Goal: Transaction & Acquisition: Obtain resource

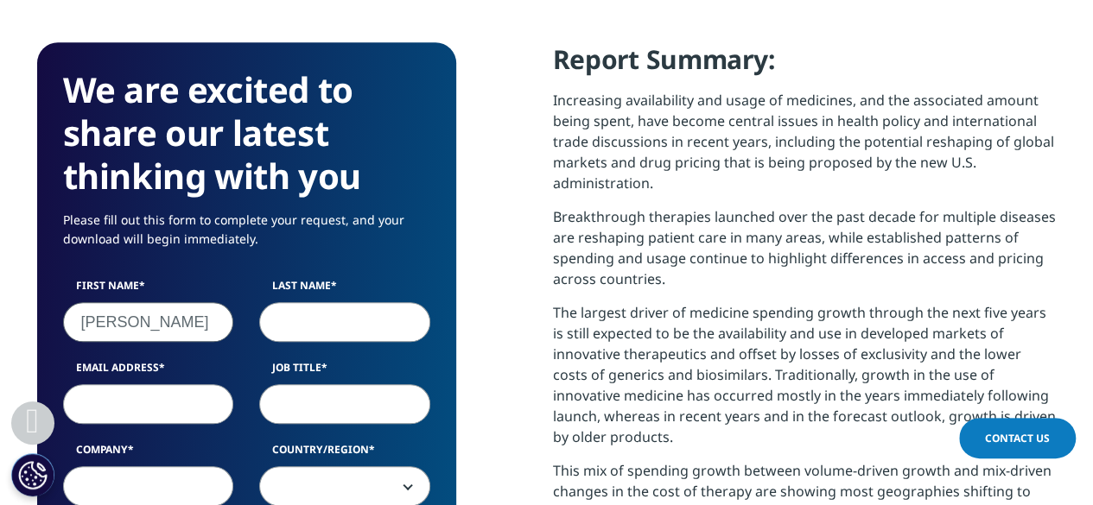
type input "[PERSON_NAME]"
click at [308, 309] on input "Last Name" at bounding box center [344, 322] width 171 height 40
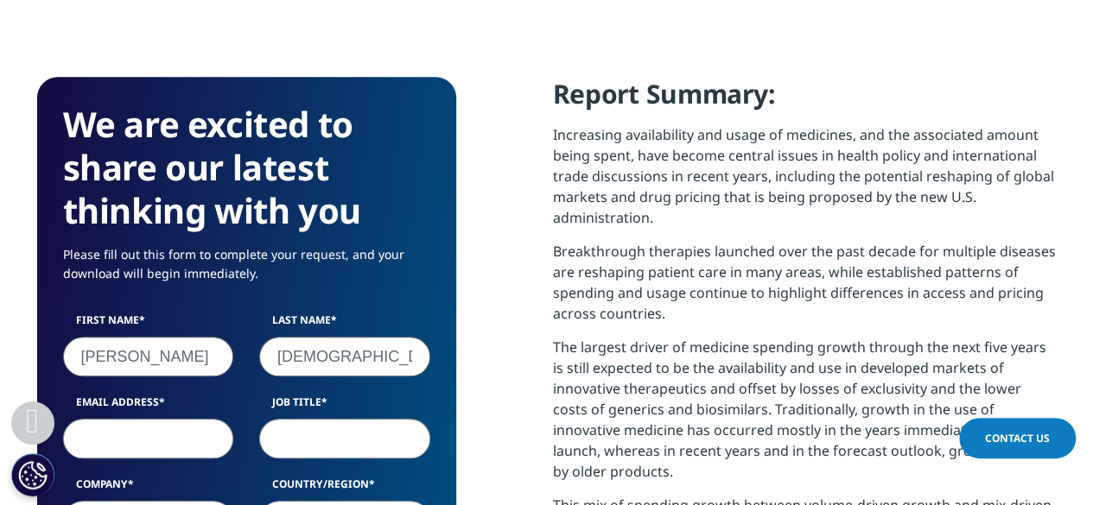
scroll to position [690, 0]
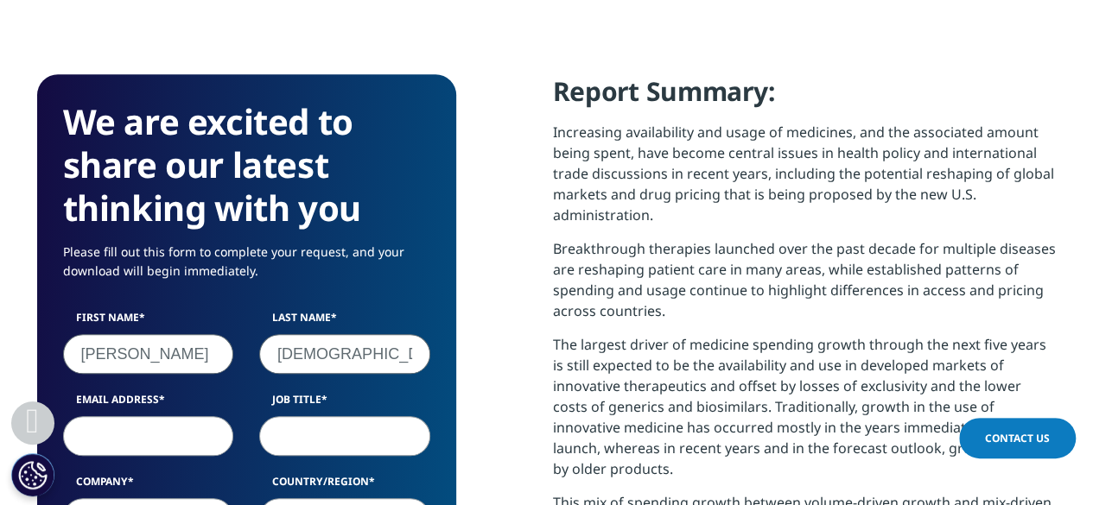
type input "[DEMOGRAPHIC_DATA]"
click at [111, 445] on input "Email Address" at bounding box center [148, 436] width 171 height 40
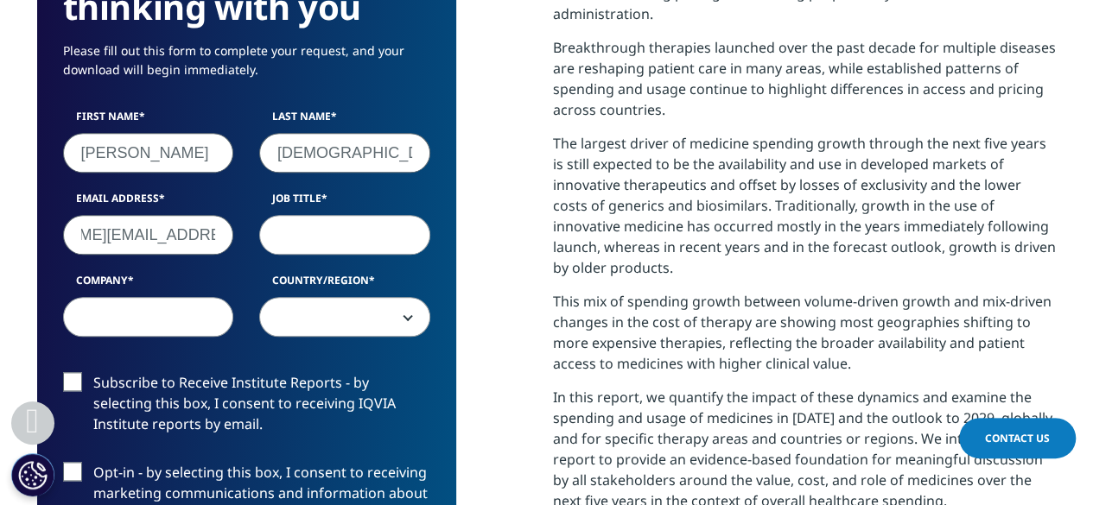
scroll to position [902, 0]
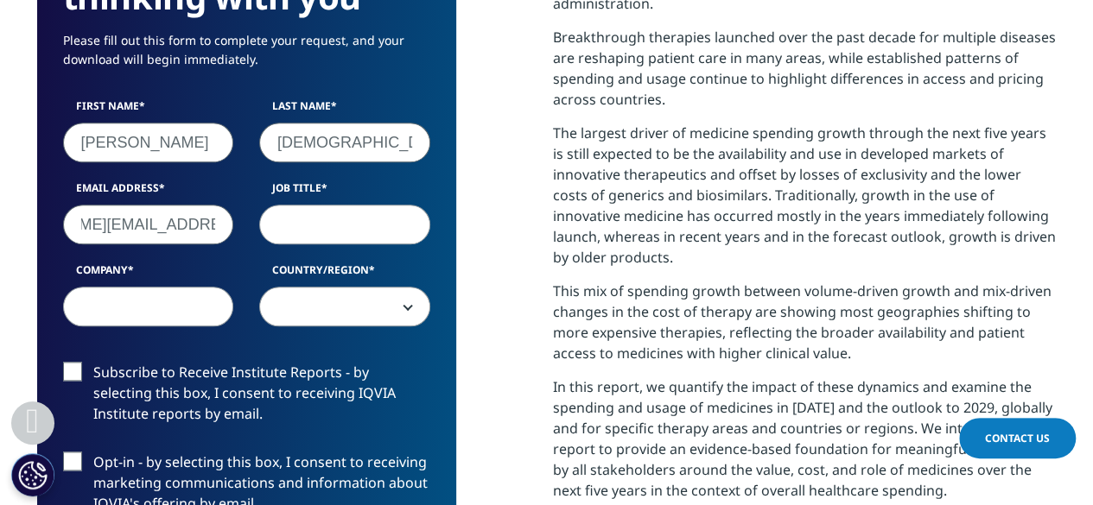
type input "[PERSON_NAME][EMAIL_ADDRESS][DOMAIN_NAME]"
click at [325, 234] on input "Job Title" at bounding box center [344, 225] width 171 height 40
type input "Credit analyst"
click at [178, 301] on input "Company" at bounding box center [148, 307] width 171 height 40
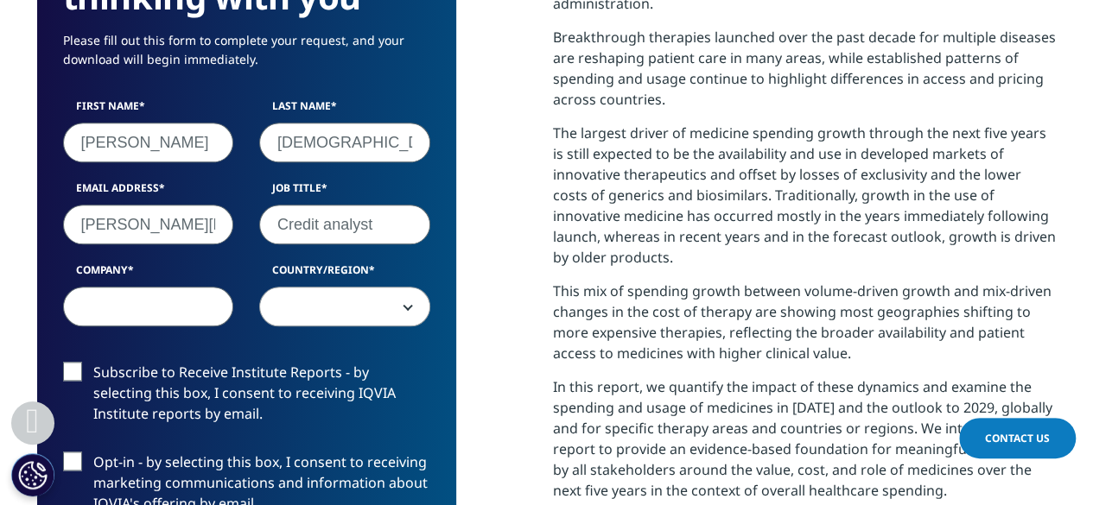
type input "n"
type input "Nippon [GEOGRAPHIC_DATA]"
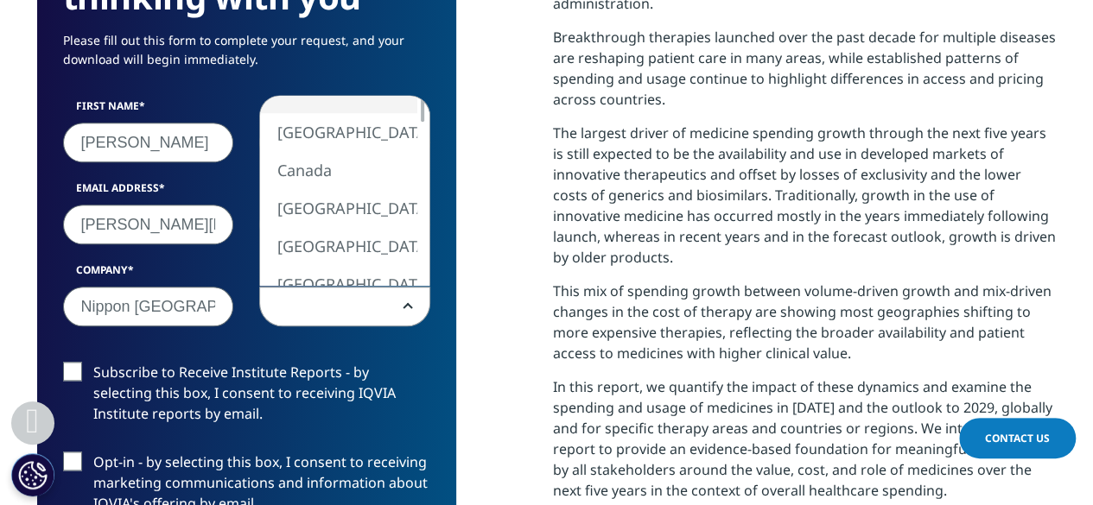
click at [314, 324] on span at bounding box center [344, 308] width 169 height 40
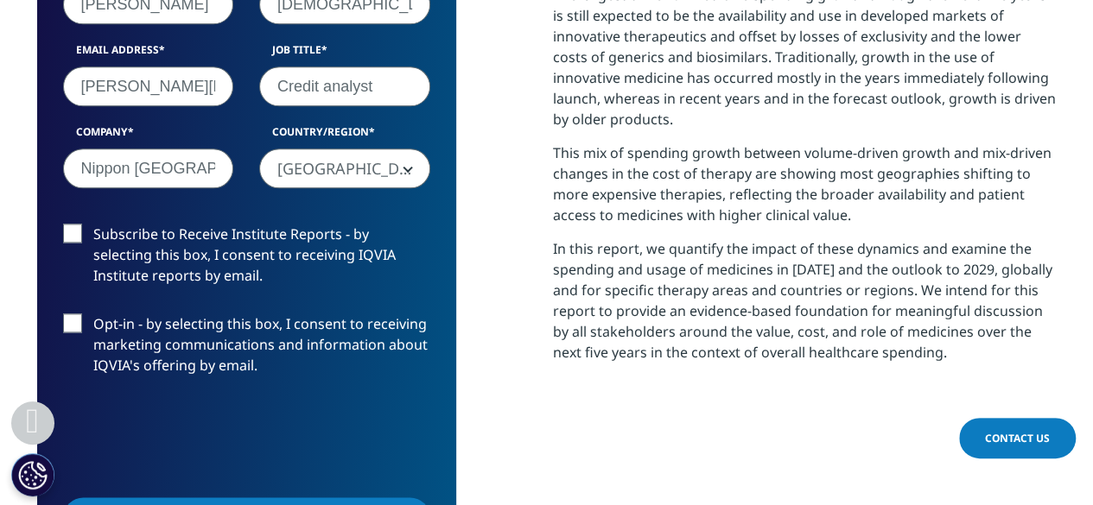
scroll to position [965, 0]
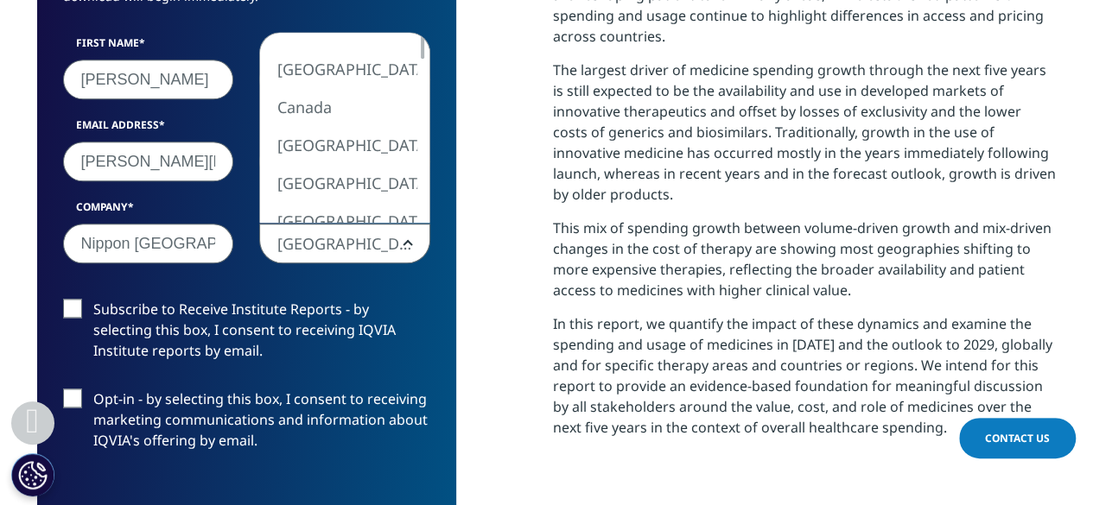
drag, startPoint x: 313, startPoint y: 162, endPoint x: 297, endPoint y: 253, distance: 92.9
click at [297, 253] on span "[GEOGRAPHIC_DATA]" at bounding box center [344, 245] width 169 height 40
click at [360, 246] on span "[GEOGRAPHIC_DATA]" at bounding box center [344, 245] width 169 height 40
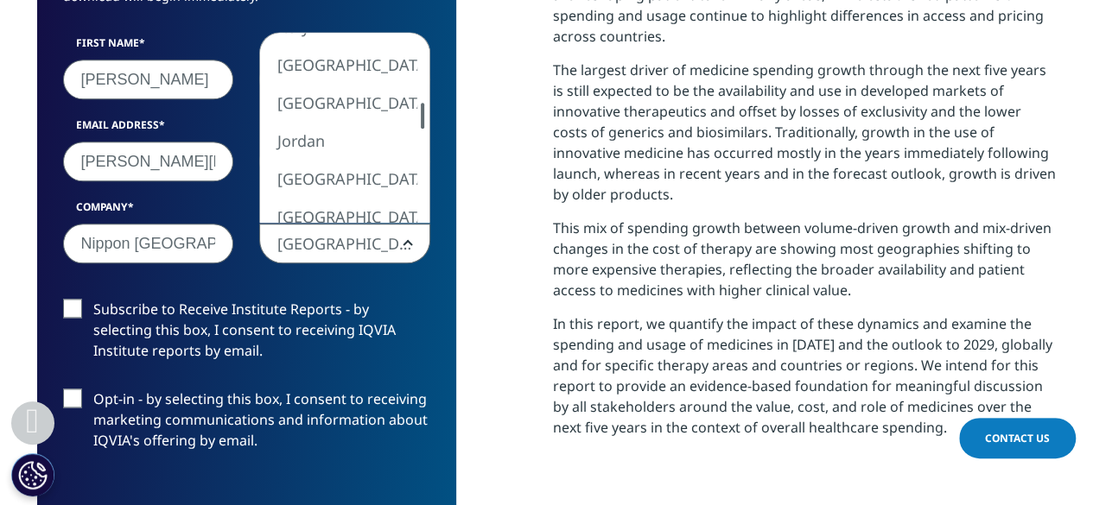
click at [421, 120] on div at bounding box center [422, 116] width 3 height 26
select select "India"
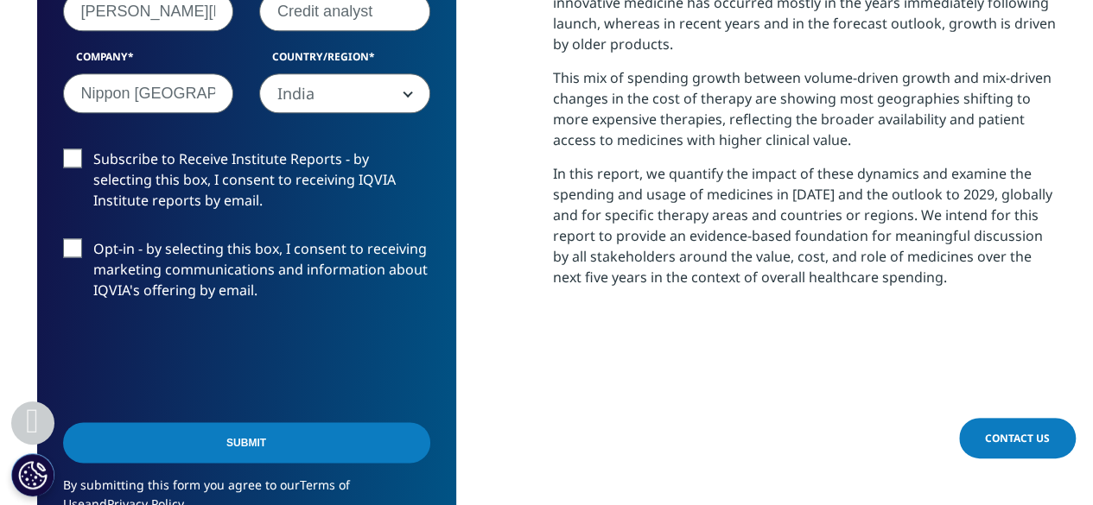
scroll to position [1117, 0]
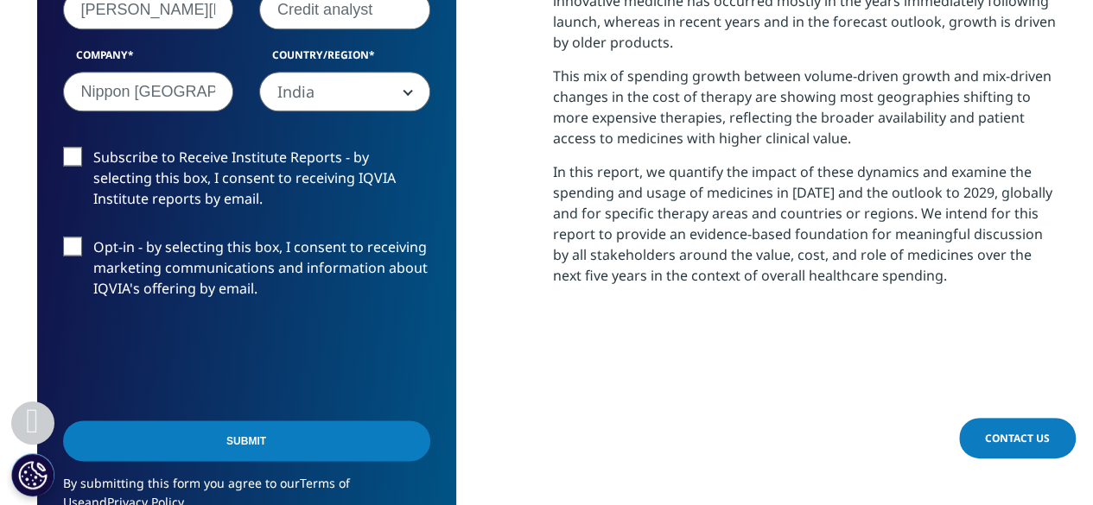
click at [76, 161] on label "Subscribe to Receive Institute Reports - by selecting this box, I consent to re…" at bounding box center [246, 183] width 367 height 72
click at [93, 147] on input "Subscribe to Receive Institute Reports - by selecting this box, I consent to re…" at bounding box center [93, 147] width 0 height 0
click at [71, 258] on label "Opt-in - by selecting this box, I consent to receiving marketing communications…" at bounding box center [246, 273] width 367 height 72
click at [93, 237] on input "Opt-in - by selecting this box, I consent to receiving marketing communications…" at bounding box center [93, 237] width 0 height 0
click at [73, 160] on label "Subscribe to Receive Institute Reports - by selecting this box, I consent to re…" at bounding box center [246, 183] width 367 height 72
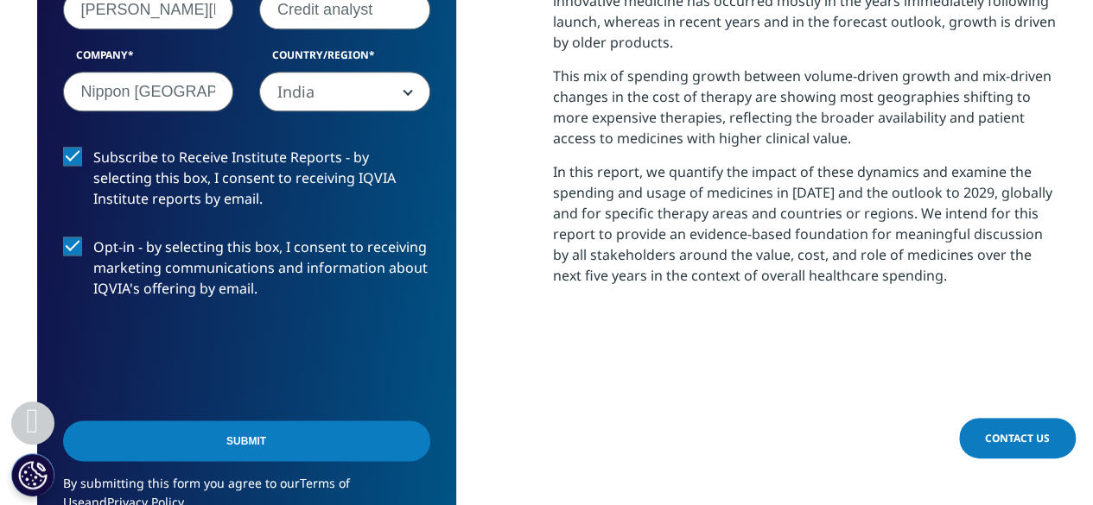
click at [93, 147] on input "Subscribe to Receive Institute Reports - by selecting this box, I consent to re…" at bounding box center [93, 147] width 0 height 0
click at [73, 160] on label "Subscribe to Receive Institute Reports - by selecting this box, I consent to re…" at bounding box center [246, 183] width 367 height 72
click at [93, 147] on input "Subscribe to Receive Institute Reports - by selecting this box, I consent to re…" at bounding box center [93, 147] width 0 height 0
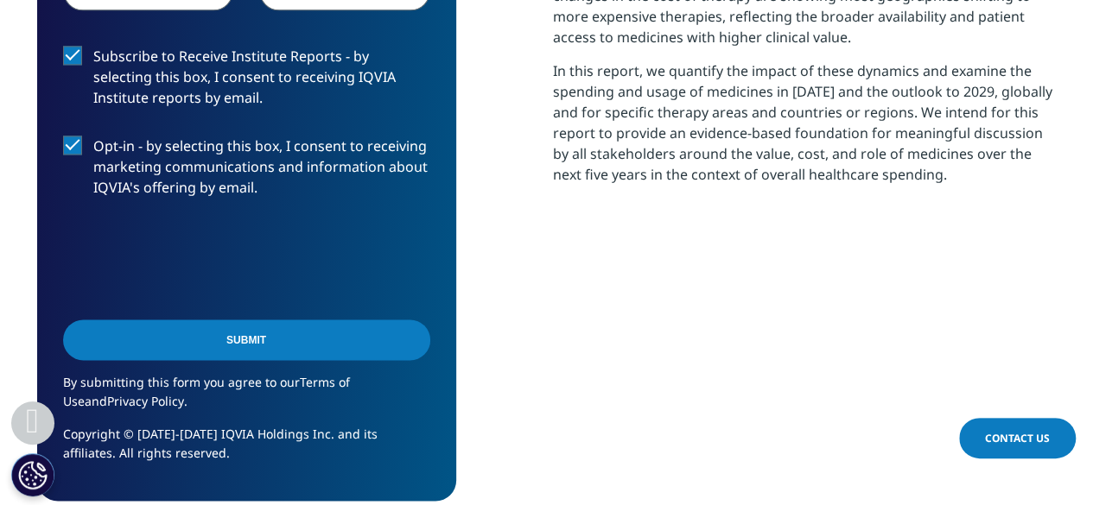
scroll to position [1222, 0]
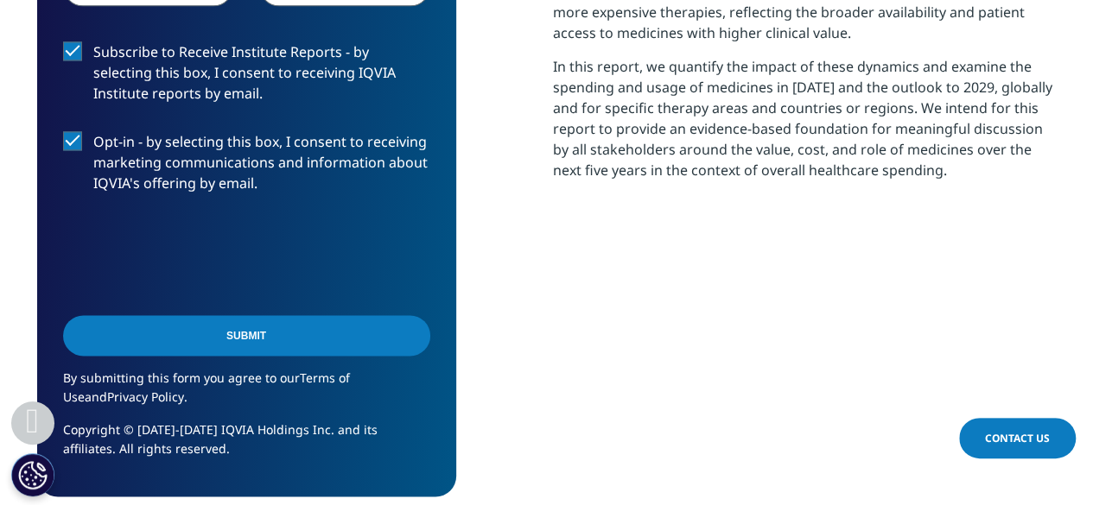
click at [76, 145] on label "Opt-in - by selecting this box, I consent to receiving marketing communications…" at bounding box center [246, 167] width 367 height 72
click at [93, 131] on input "Opt-in - by selecting this box, I consent to receiving marketing communications…" at bounding box center [93, 131] width 0 height 0
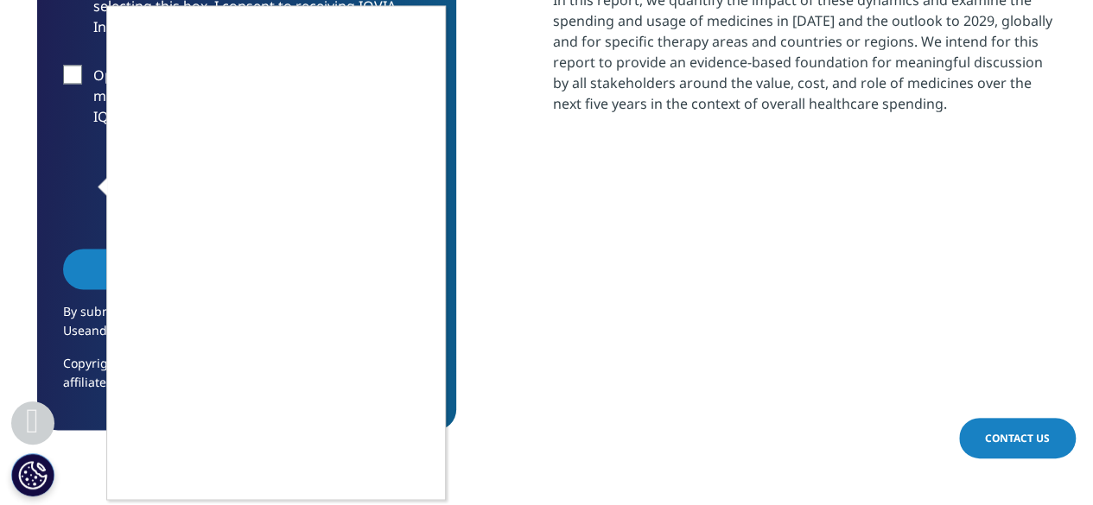
scroll to position [1292, 0]
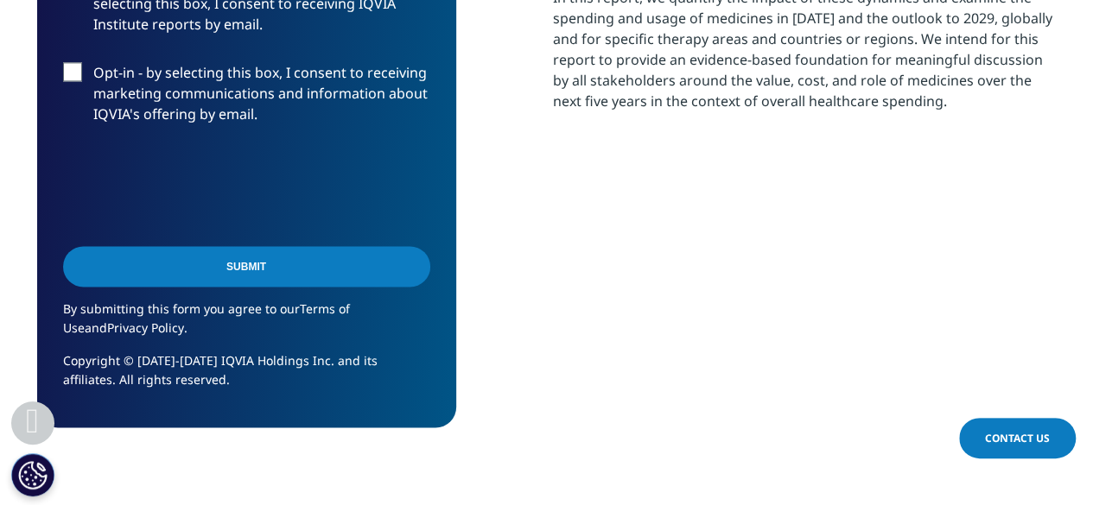
click at [259, 274] on input "Submit" at bounding box center [246, 266] width 367 height 41
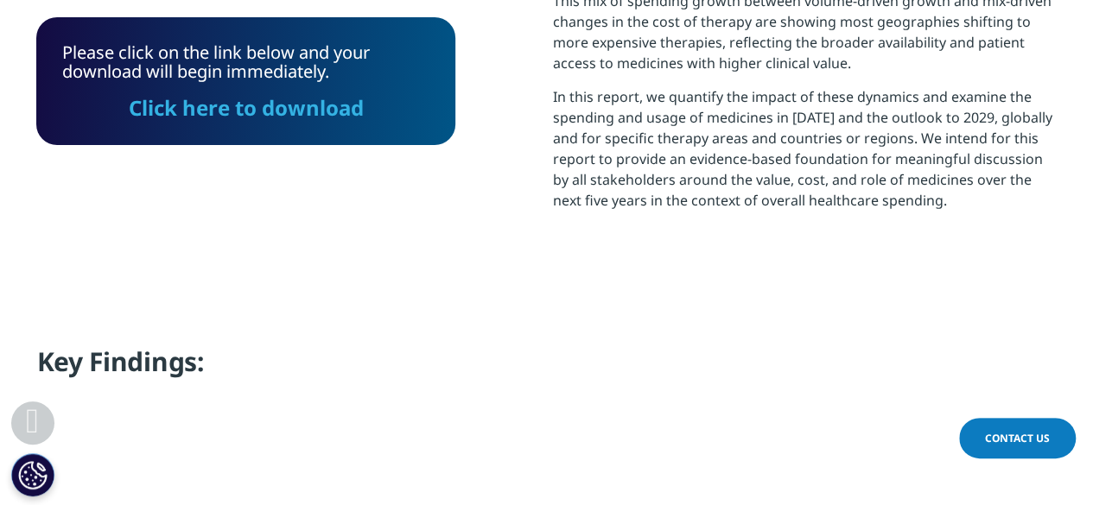
scroll to position [1196, 0]
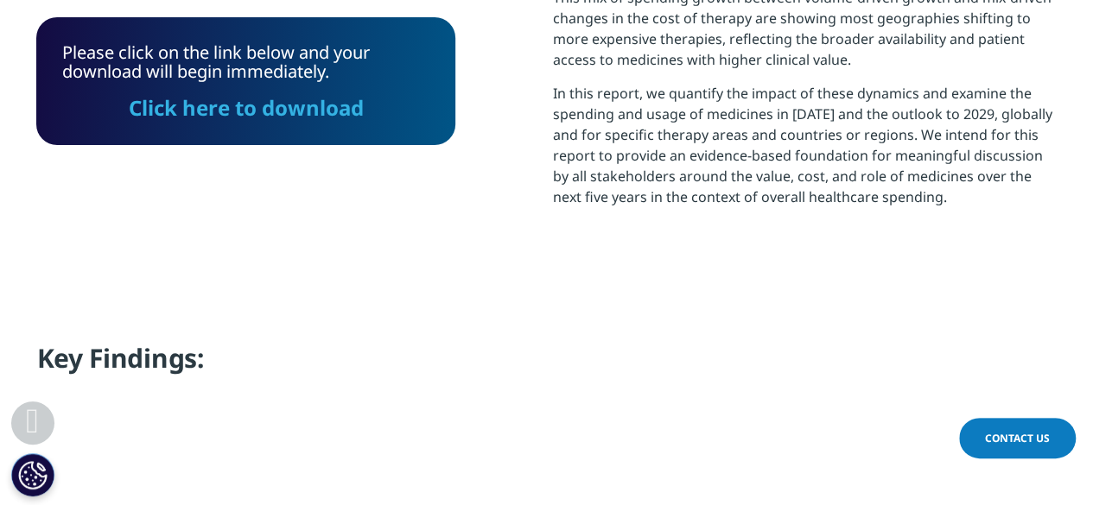
click at [219, 116] on link "Click here to download" at bounding box center [246, 107] width 235 height 29
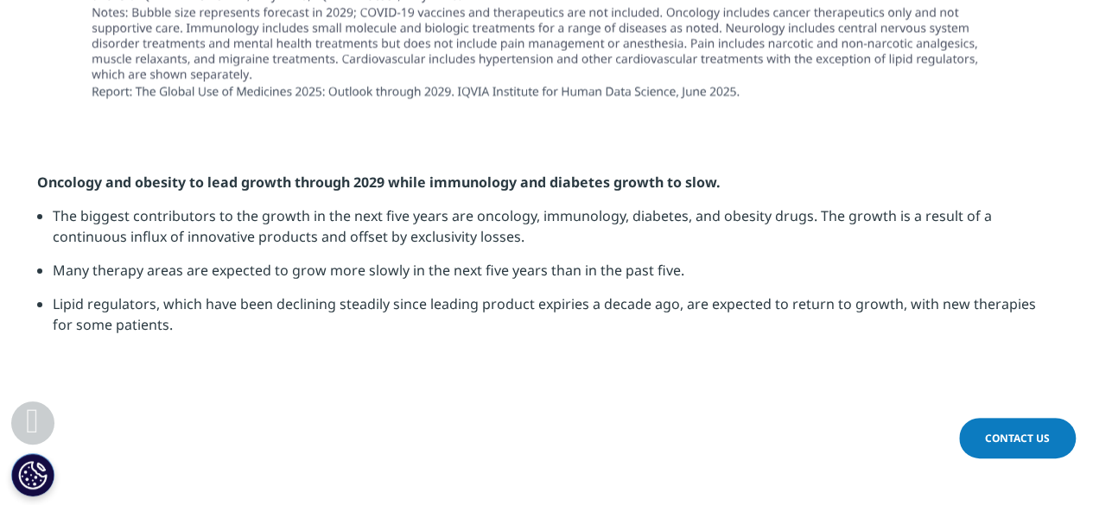
scroll to position [5302, 0]
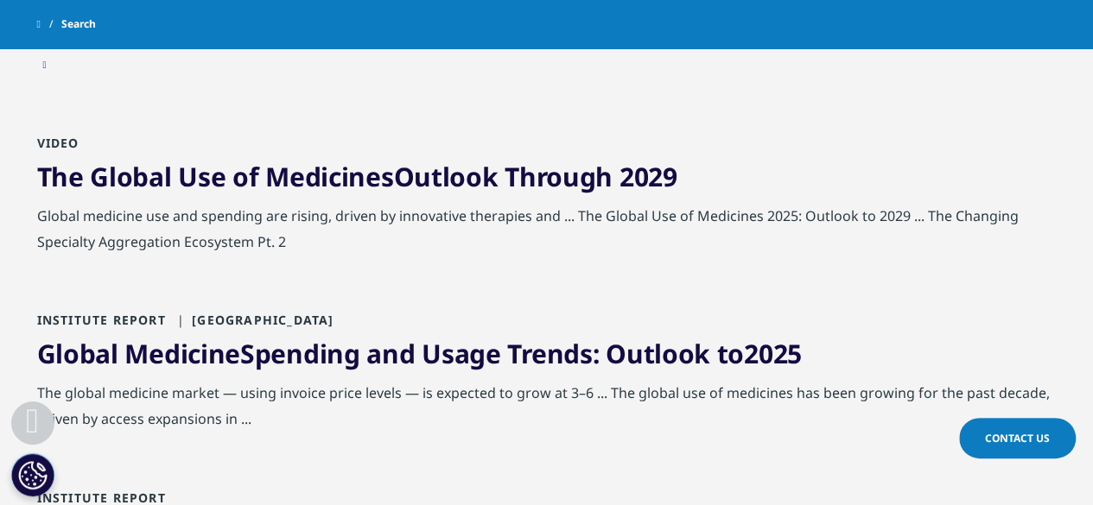
scroll to position [530, 0]
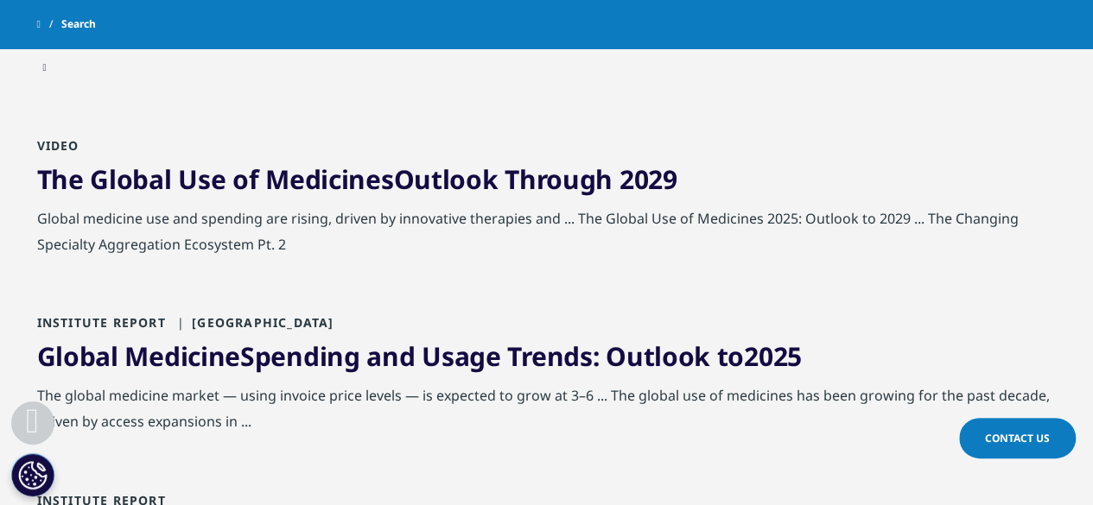
click at [420, 358] on link "Global Medicine Spending and Usage Trends: Outlook to 2025" at bounding box center [419, 356] width 765 height 35
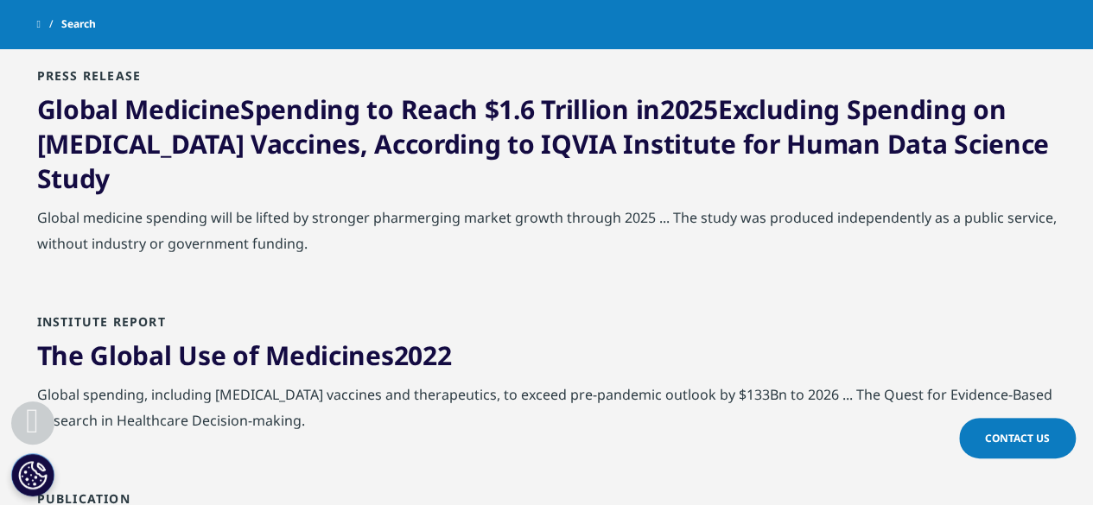
scroll to position [1133, 0]
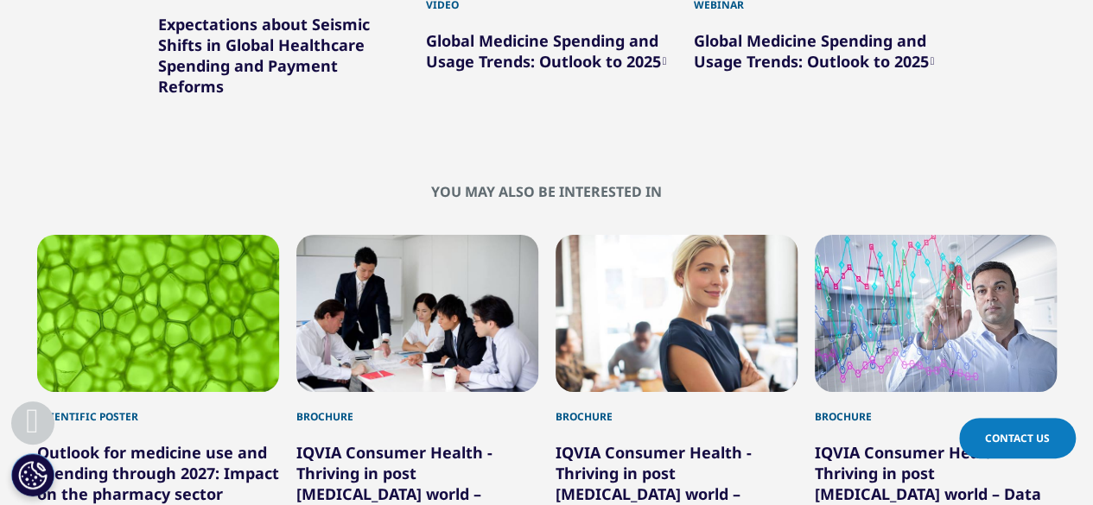
scroll to position [5949, 0]
